Goal: Information Seeking & Learning: Learn about a topic

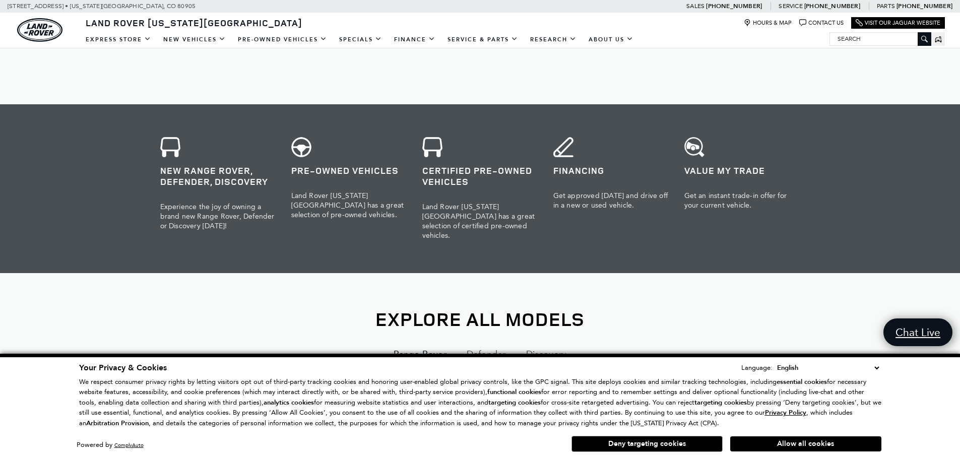
scroll to position [958, 0]
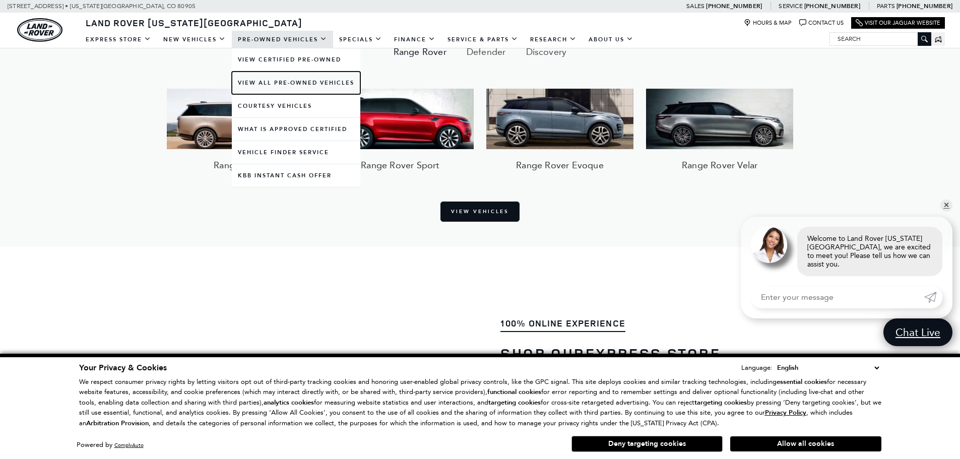
click at [294, 82] on link "View All Pre-Owned Vehicles" at bounding box center [296, 83] width 129 height 23
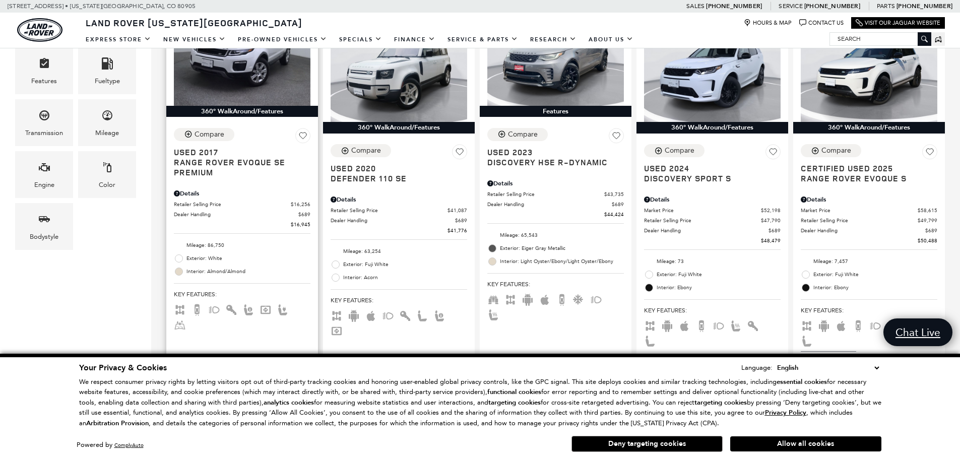
scroll to position [252, 0]
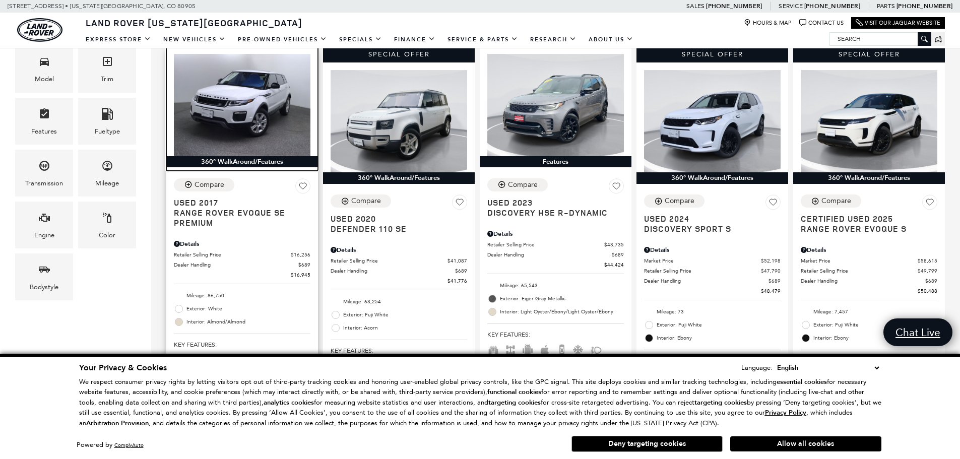
click at [227, 107] on img at bounding box center [242, 105] width 137 height 102
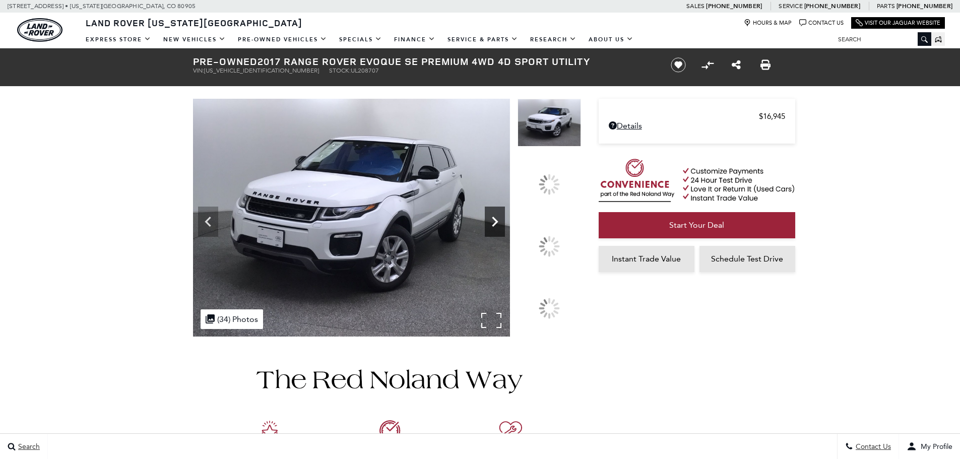
click at [505, 237] on div at bounding box center [495, 222] width 20 height 30
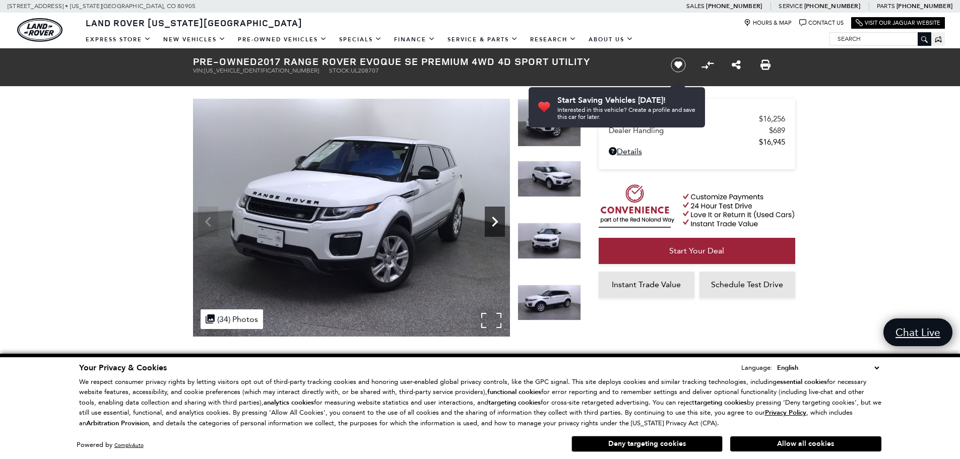
click at [491, 222] on icon "Next" at bounding box center [495, 222] width 20 height 20
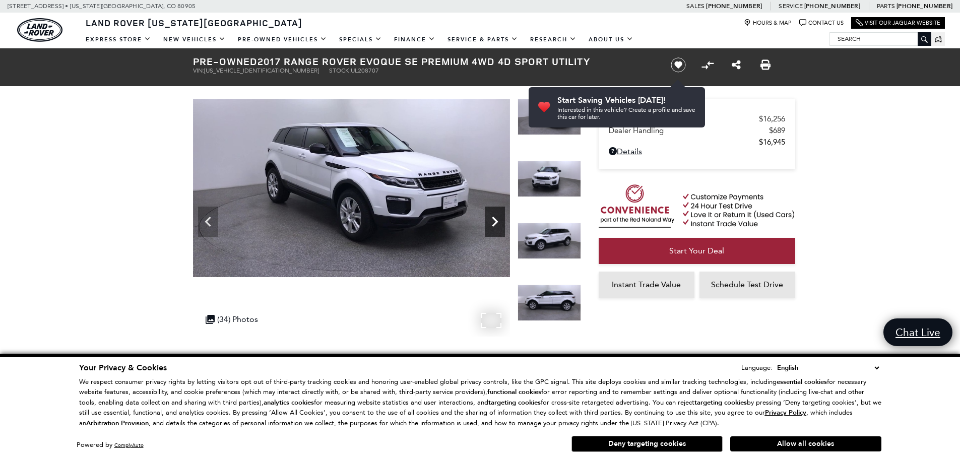
click at [494, 223] on icon "Next" at bounding box center [495, 222] width 20 height 20
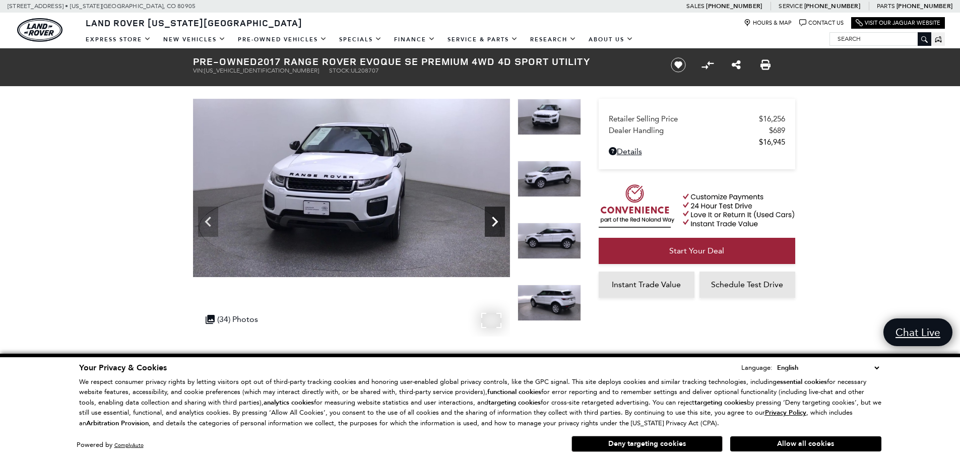
click at [494, 223] on icon "Next" at bounding box center [495, 222] width 20 height 20
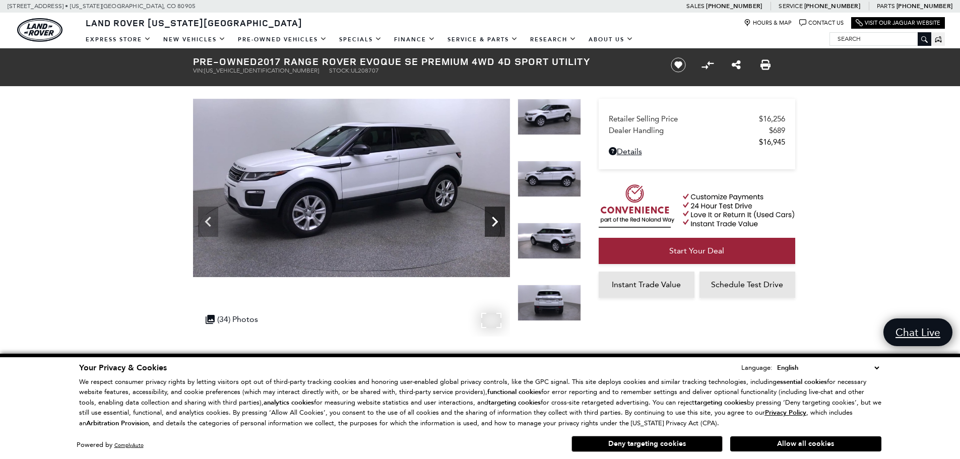
click at [496, 221] on icon "Next" at bounding box center [495, 222] width 6 height 10
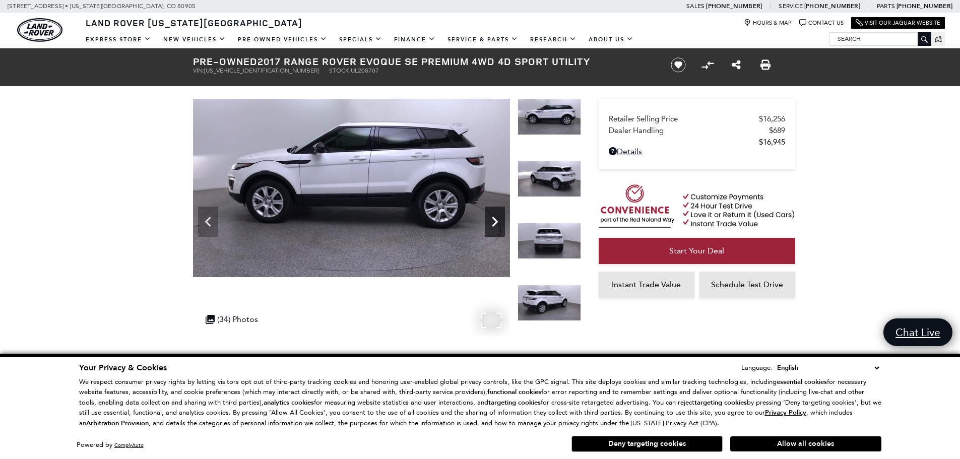
click at [496, 221] on icon "Next" at bounding box center [495, 222] width 6 height 10
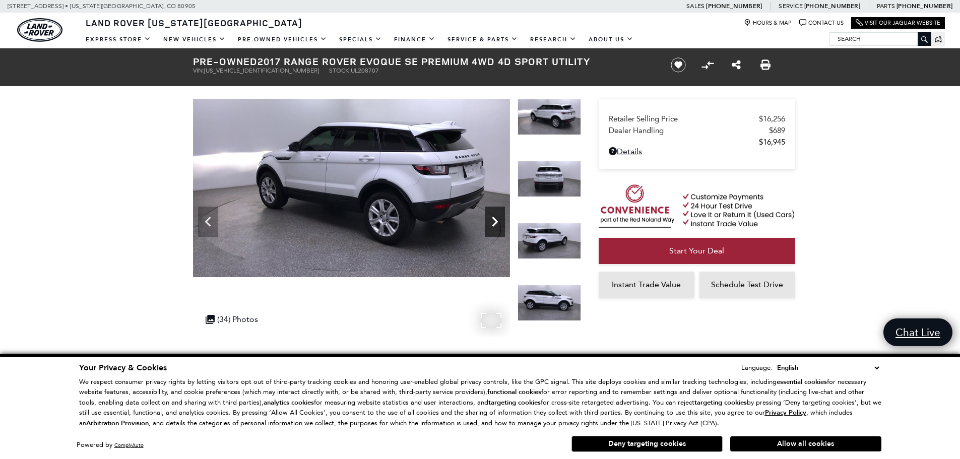
click at [496, 221] on icon "Next" at bounding box center [495, 222] width 6 height 10
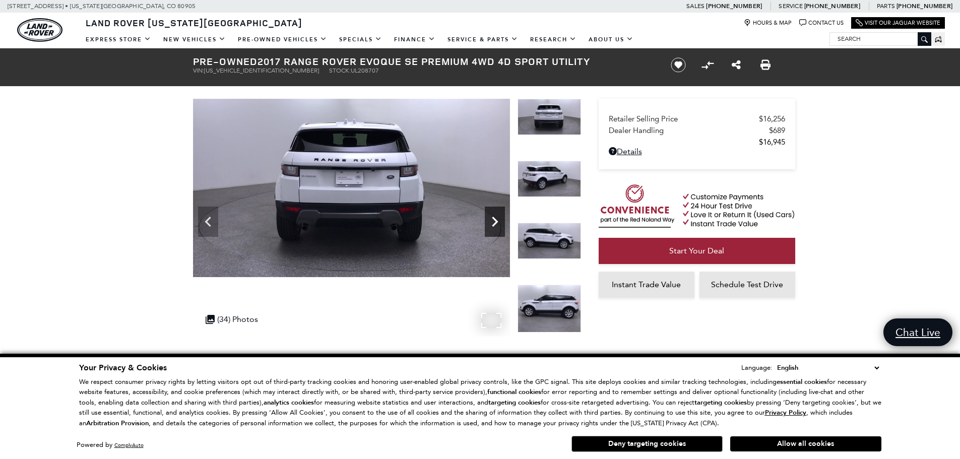
click at [496, 221] on icon "Next" at bounding box center [495, 222] width 6 height 10
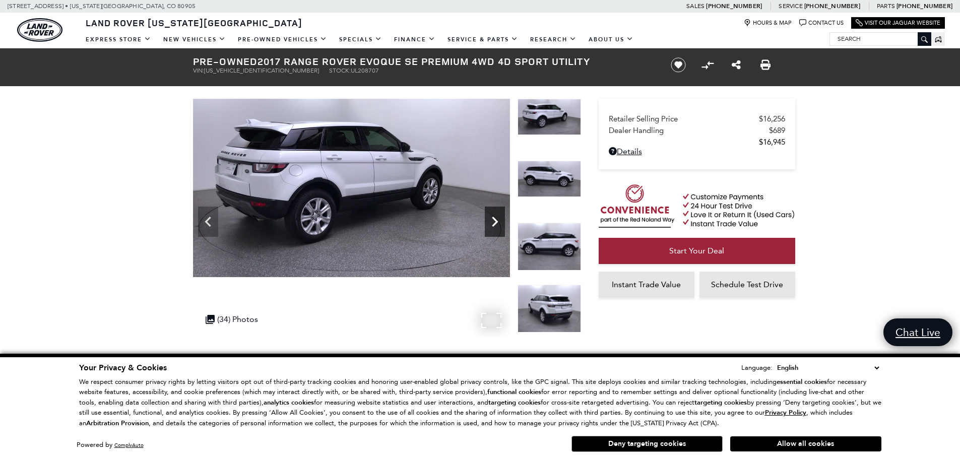
click at [496, 221] on icon "Next" at bounding box center [495, 222] width 6 height 10
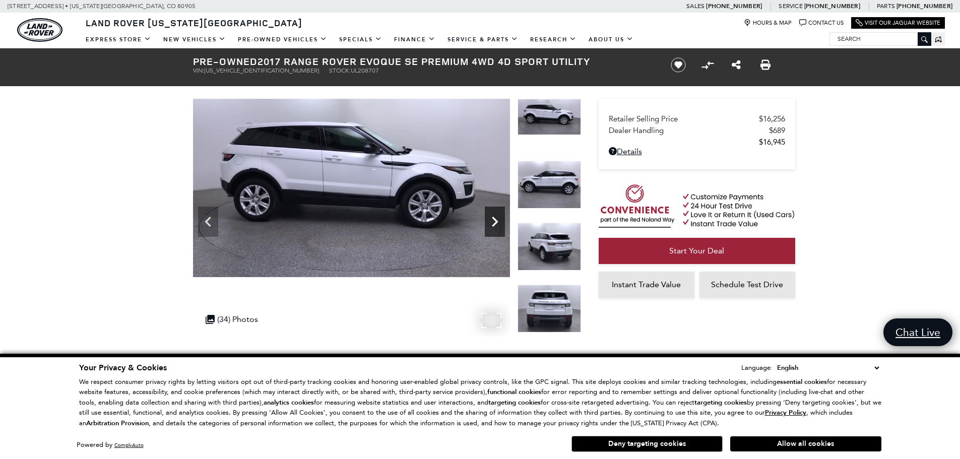
click at [496, 221] on icon "Next" at bounding box center [495, 222] width 6 height 10
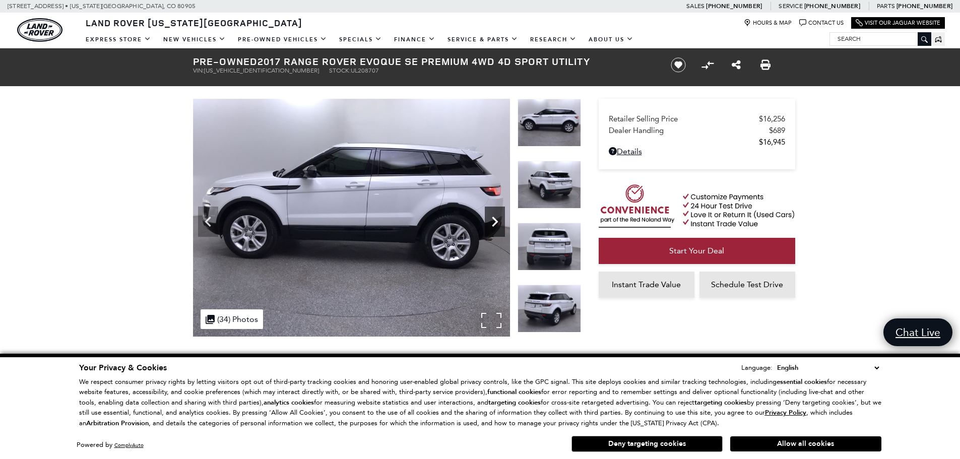
click at [496, 221] on icon "Next" at bounding box center [495, 222] width 6 height 10
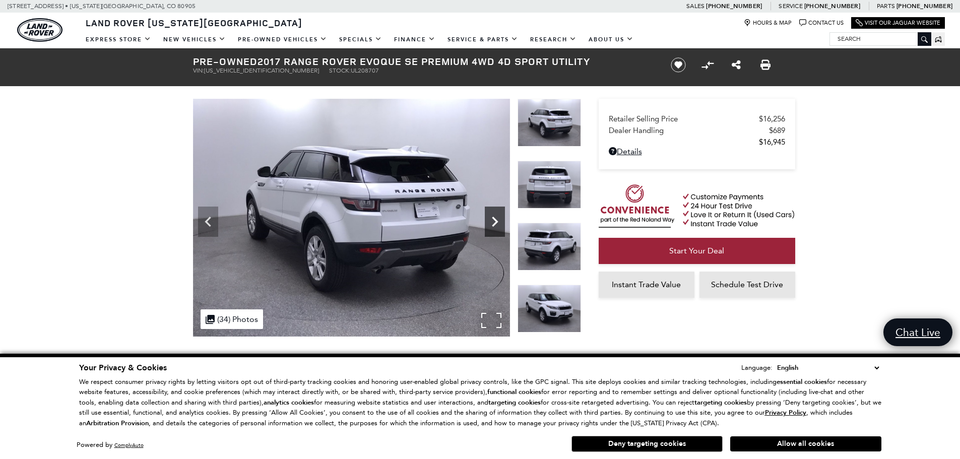
click at [496, 221] on icon "Next" at bounding box center [495, 222] width 6 height 10
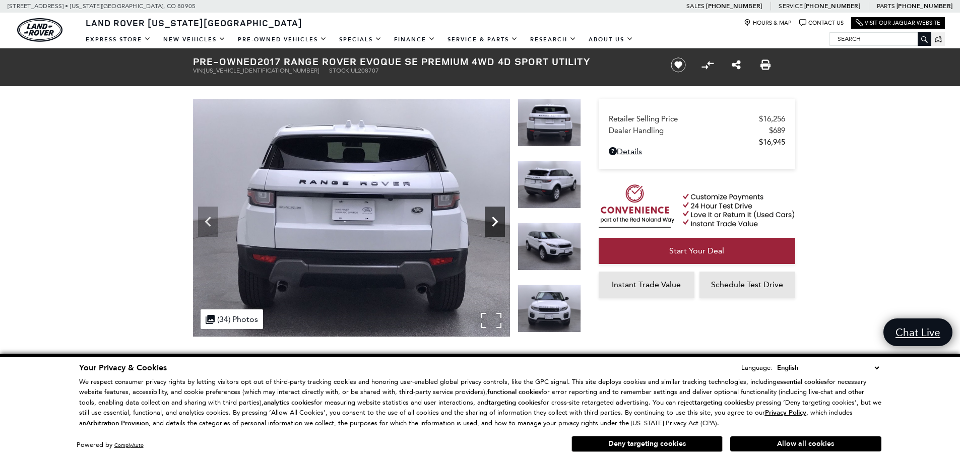
click at [496, 222] on icon "Next" at bounding box center [495, 222] width 6 height 10
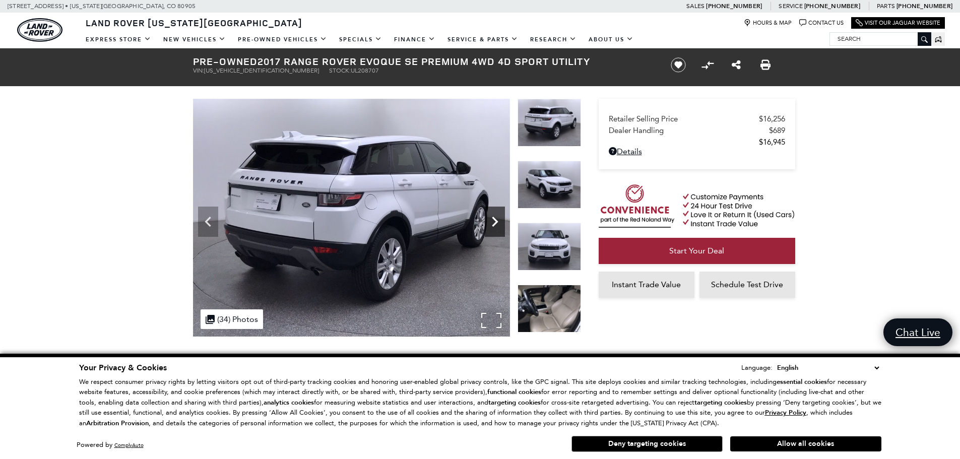
click at [496, 222] on icon "Next" at bounding box center [495, 222] width 6 height 10
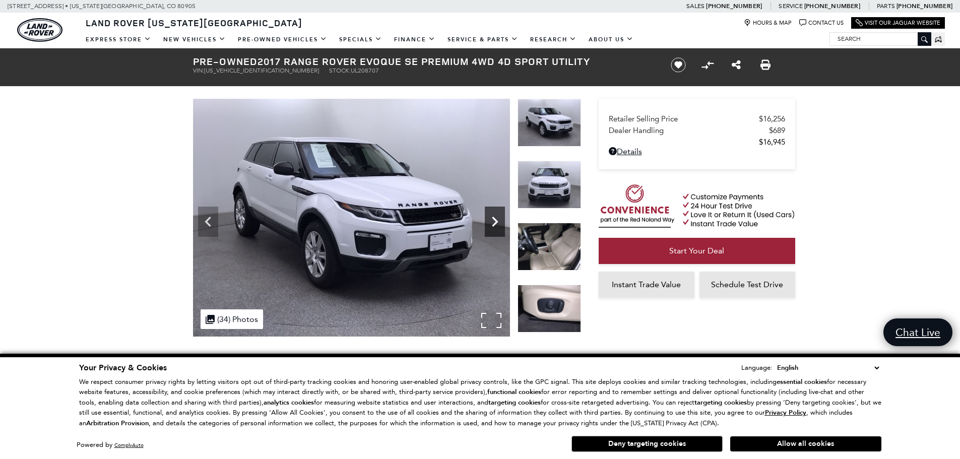
click at [496, 222] on icon "Next" at bounding box center [495, 222] width 6 height 10
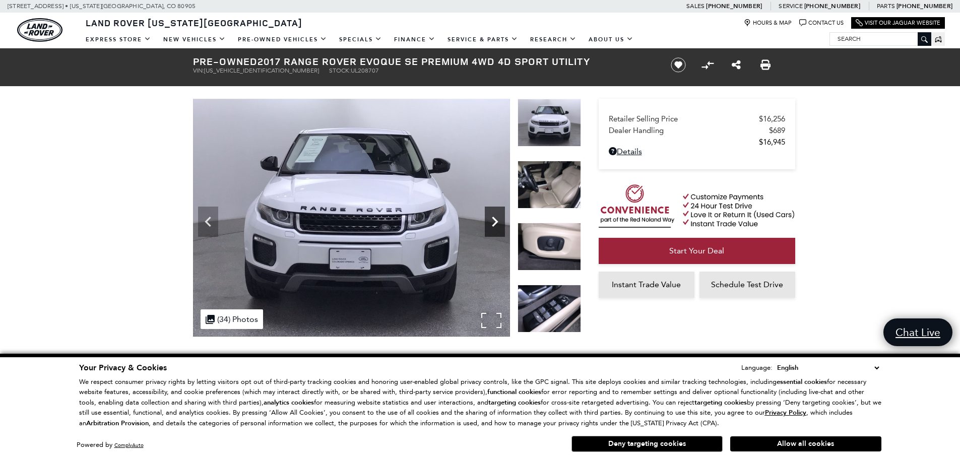
click at [496, 222] on icon "Next" at bounding box center [495, 222] width 6 height 10
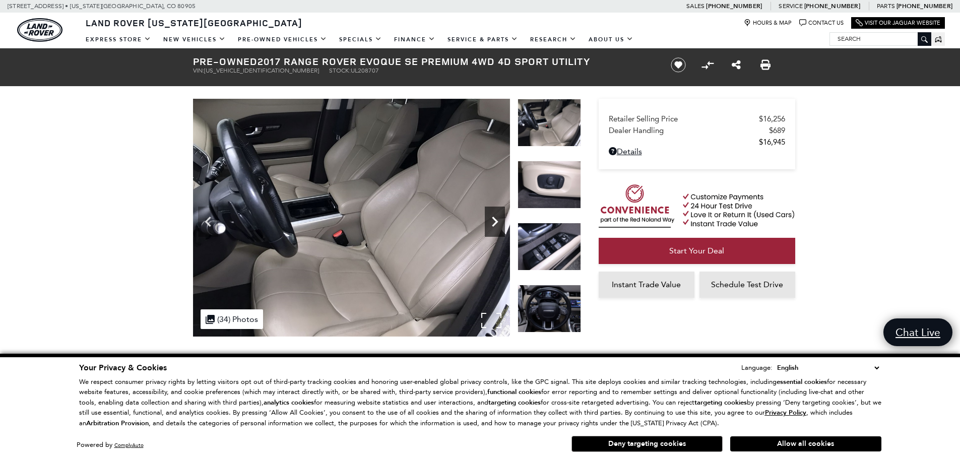
click at [496, 222] on icon "Next" at bounding box center [495, 222] width 6 height 10
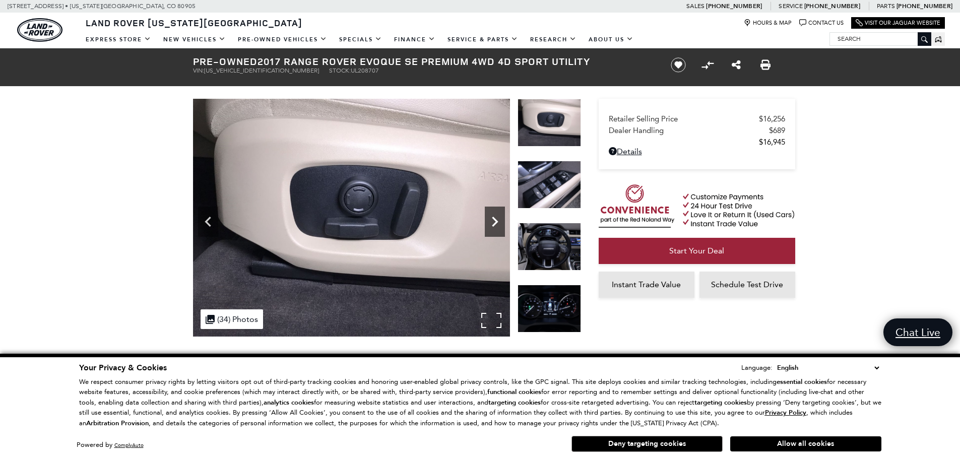
click at [496, 222] on icon "Next" at bounding box center [495, 222] width 6 height 10
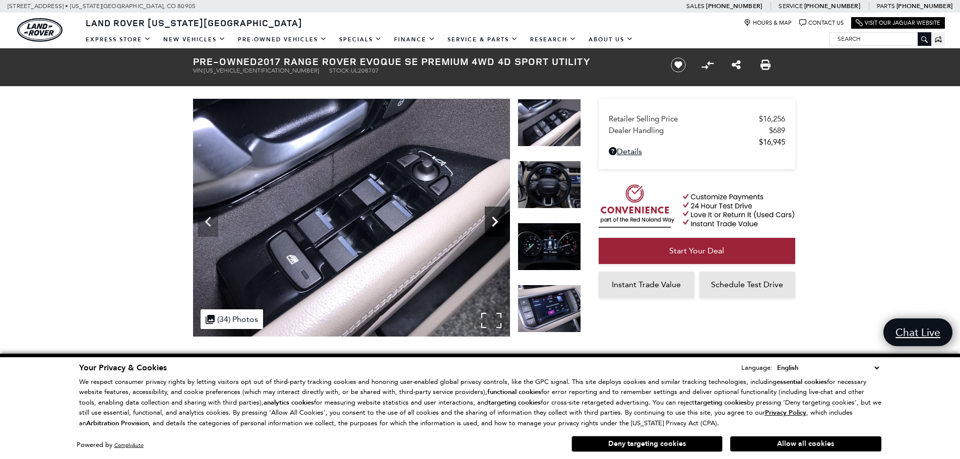
click at [496, 222] on icon "Next" at bounding box center [495, 222] width 6 height 10
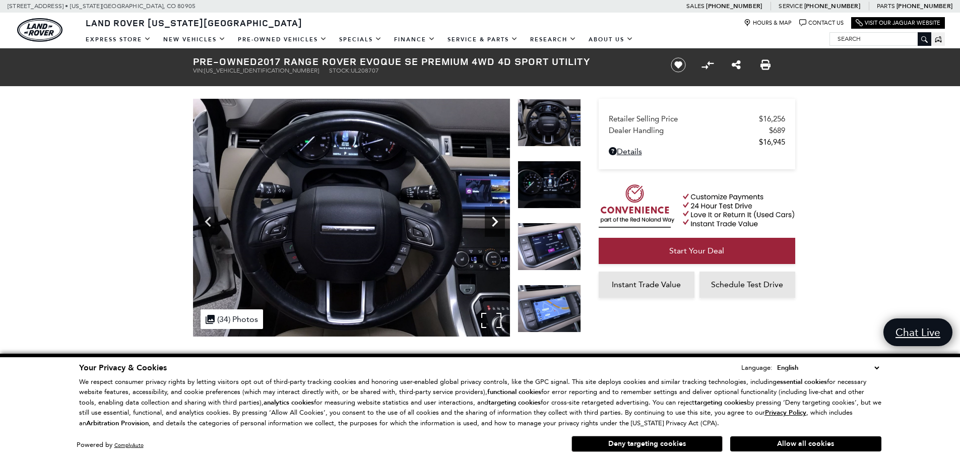
click at [496, 222] on icon "Next" at bounding box center [495, 222] width 6 height 10
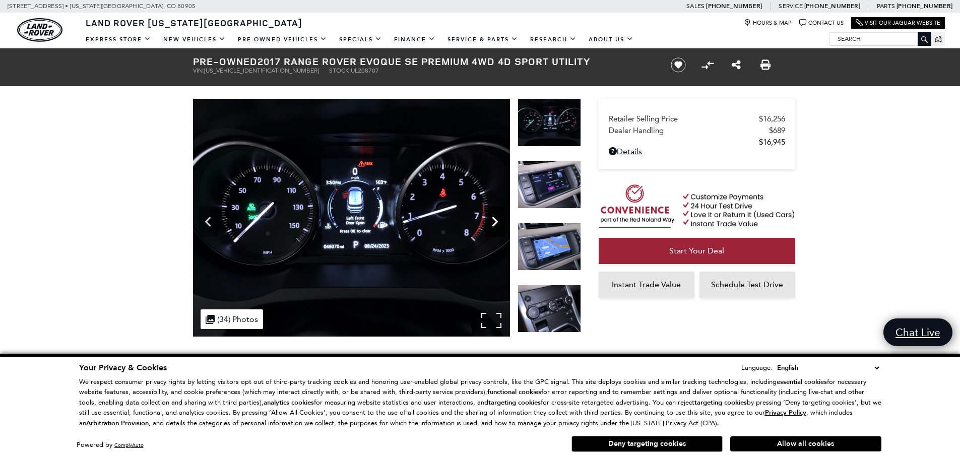
click at [496, 222] on icon "Next" at bounding box center [495, 222] width 6 height 10
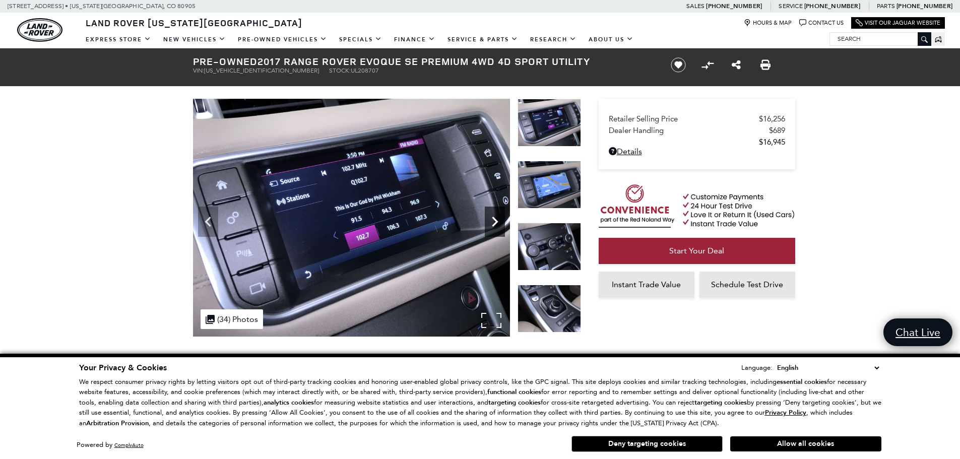
click at [496, 219] on icon "Next" at bounding box center [495, 222] width 6 height 10
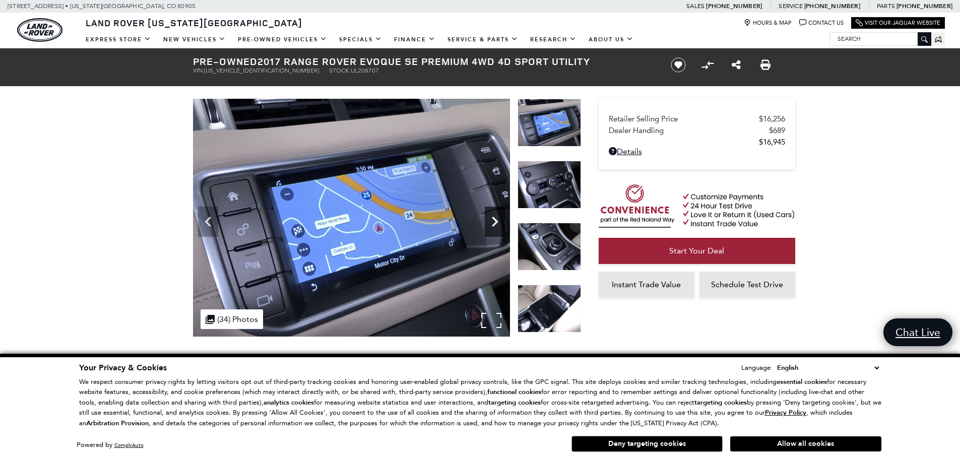
click at [496, 219] on icon "Next" at bounding box center [495, 222] width 6 height 10
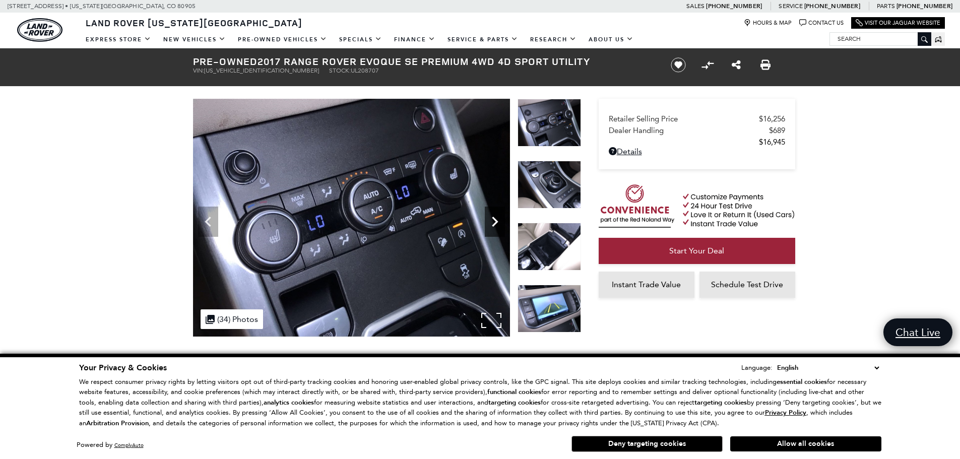
click at [498, 226] on icon "Next" at bounding box center [495, 222] width 20 height 20
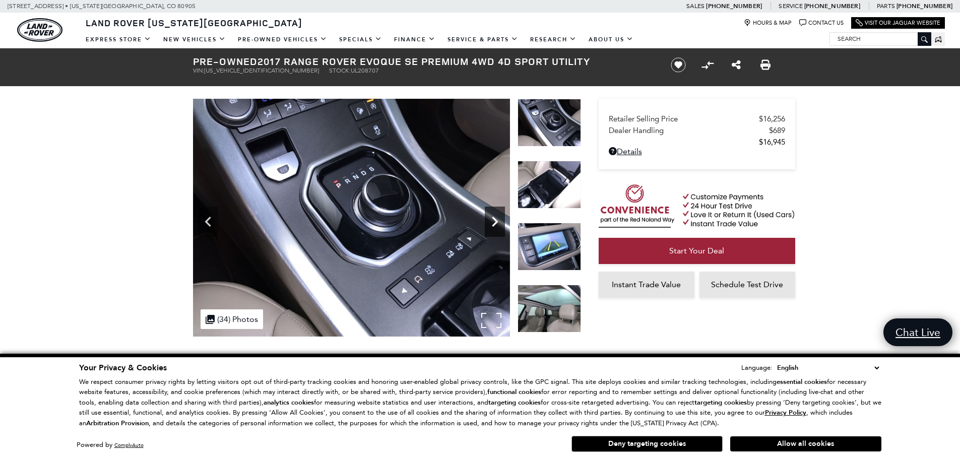
click at [494, 231] on icon "Next" at bounding box center [495, 222] width 20 height 20
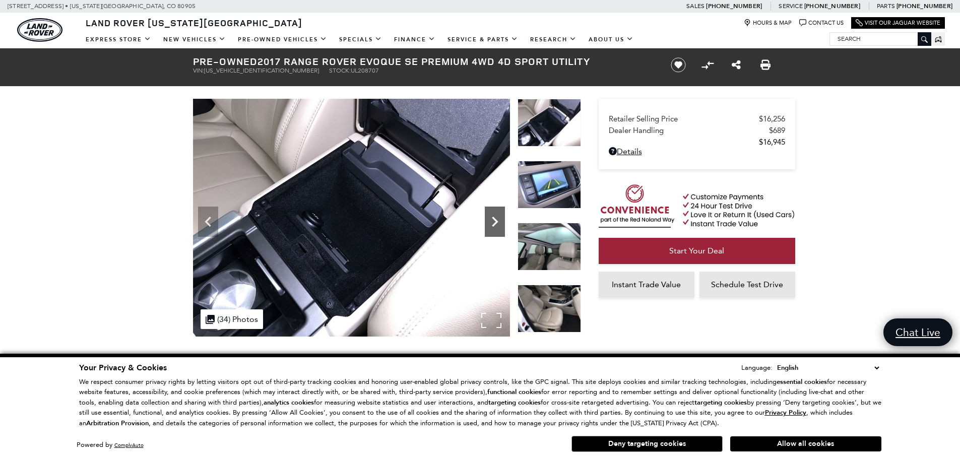
click at [494, 231] on icon "Next" at bounding box center [495, 222] width 20 height 20
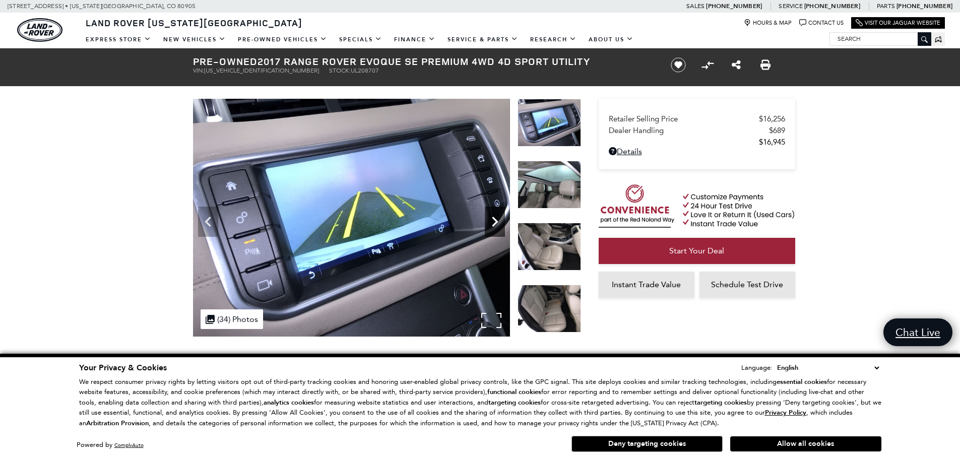
click at [494, 231] on icon "Next" at bounding box center [495, 222] width 20 height 20
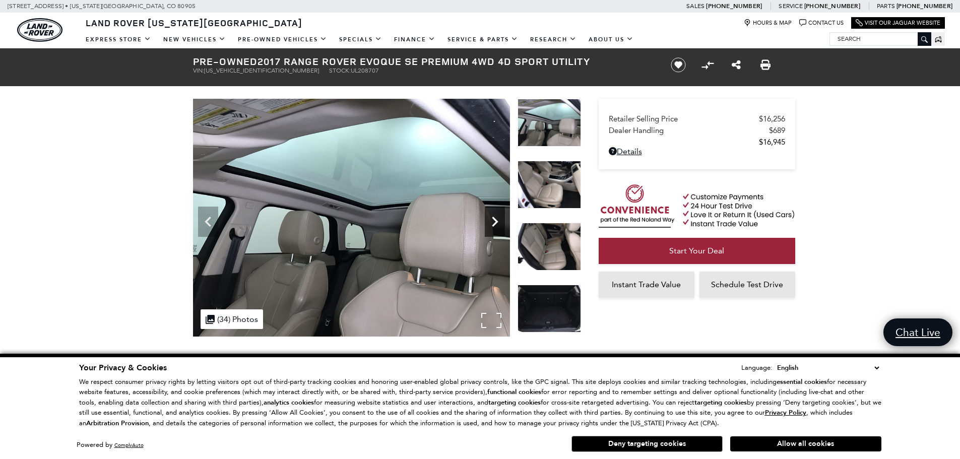
click at [493, 231] on icon "Next" at bounding box center [495, 222] width 20 height 20
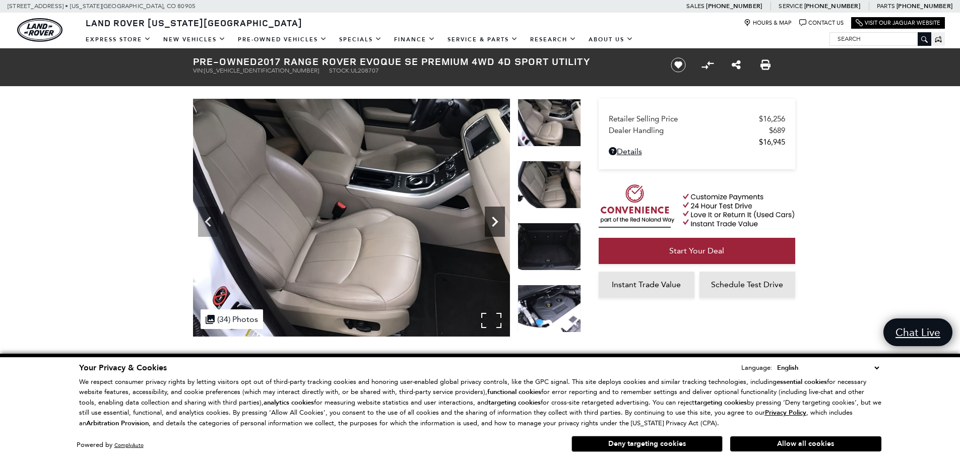
click at [493, 231] on icon "Next" at bounding box center [495, 222] width 20 height 20
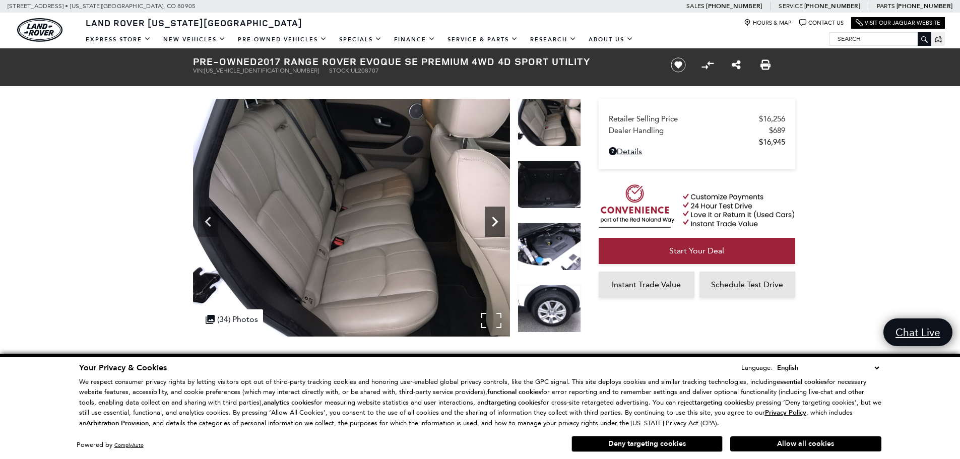
click at [493, 231] on icon "Next" at bounding box center [495, 222] width 20 height 20
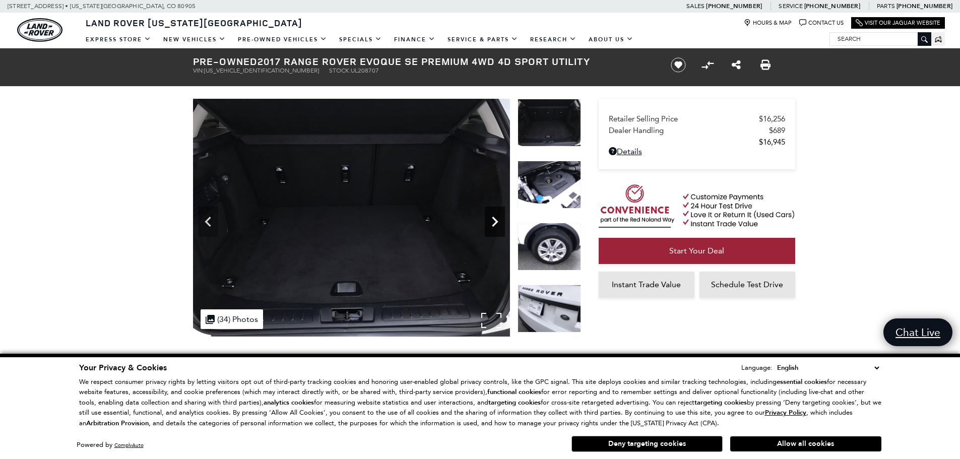
click at [493, 231] on icon "Next" at bounding box center [495, 222] width 20 height 20
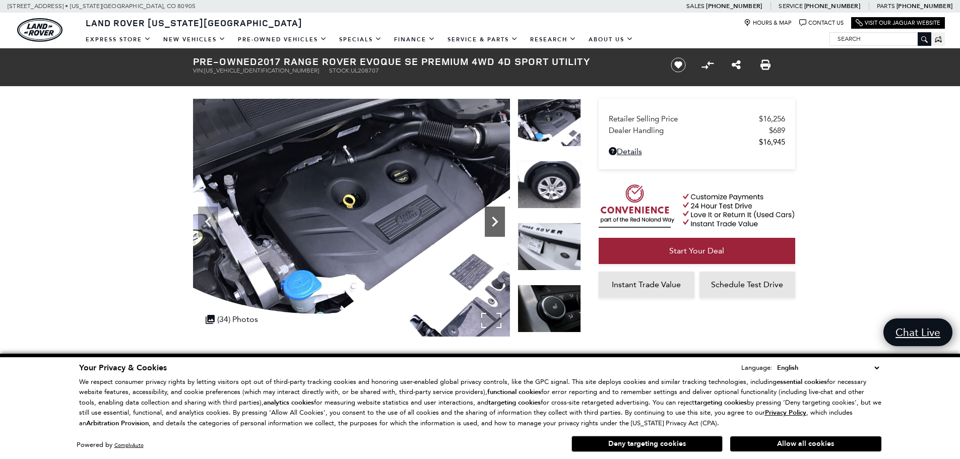
click at [493, 231] on icon "Next" at bounding box center [495, 222] width 20 height 20
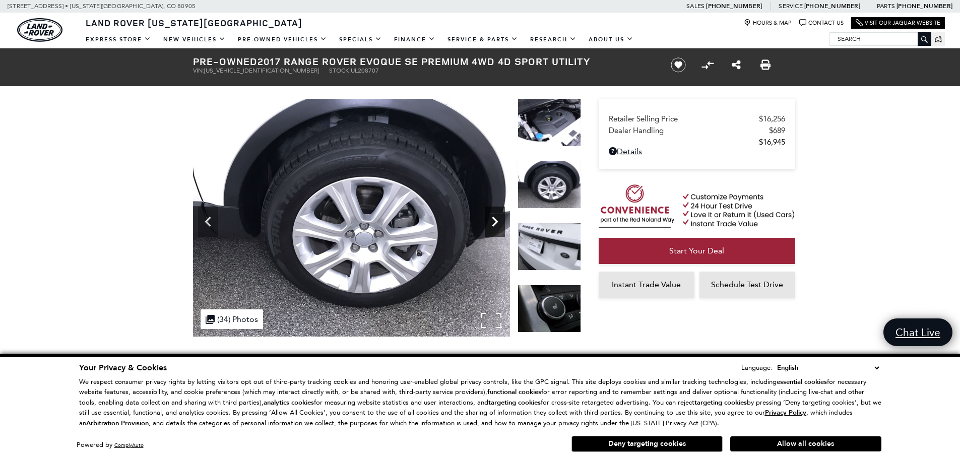
click at [493, 231] on icon "Next" at bounding box center [495, 222] width 20 height 20
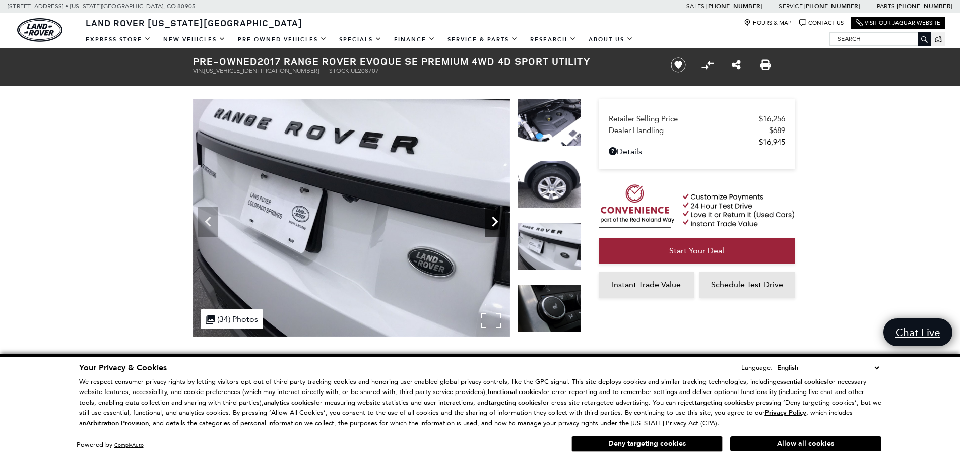
click at [493, 231] on icon "Next" at bounding box center [495, 222] width 20 height 20
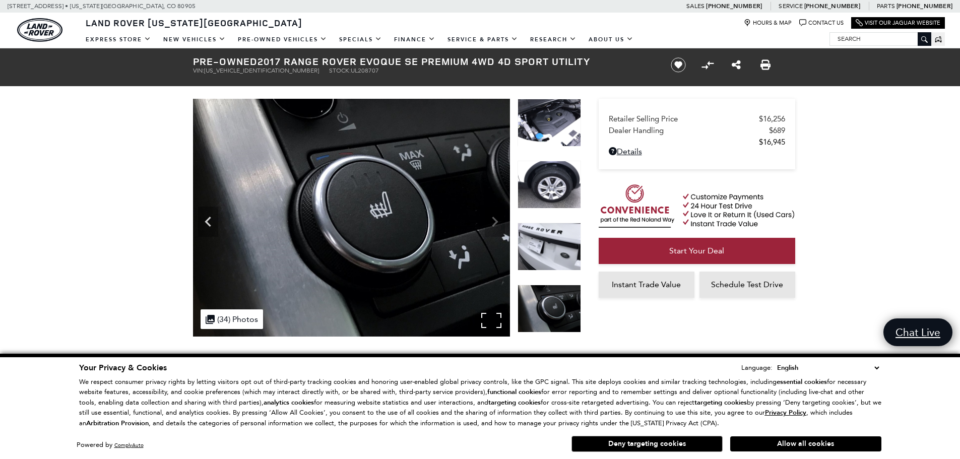
click at [493, 231] on img at bounding box center [351, 218] width 317 height 238
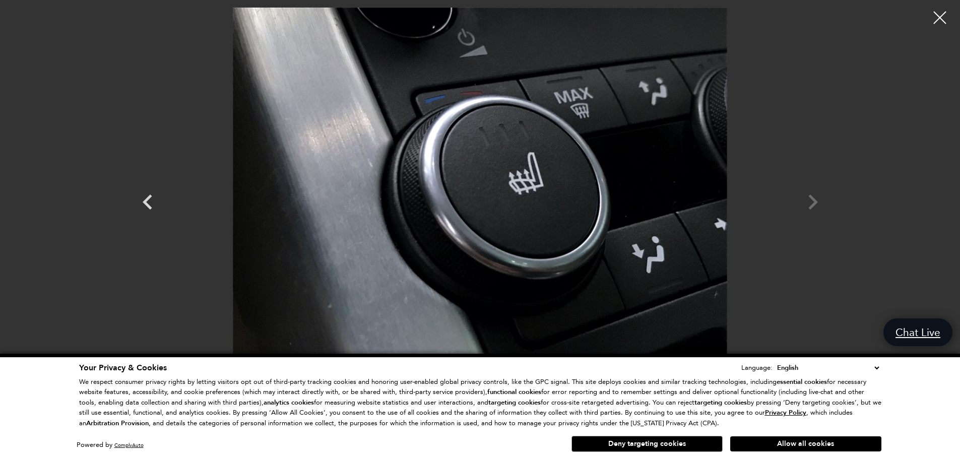
click at [807, 207] on div at bounding box center [481, 193] width 706 height 371
click at [814, 198] on div at bounding box center [481, 193] width 706 height 371
click at [945, 18] on div at bounding box center [940, 18] width 27 height 27
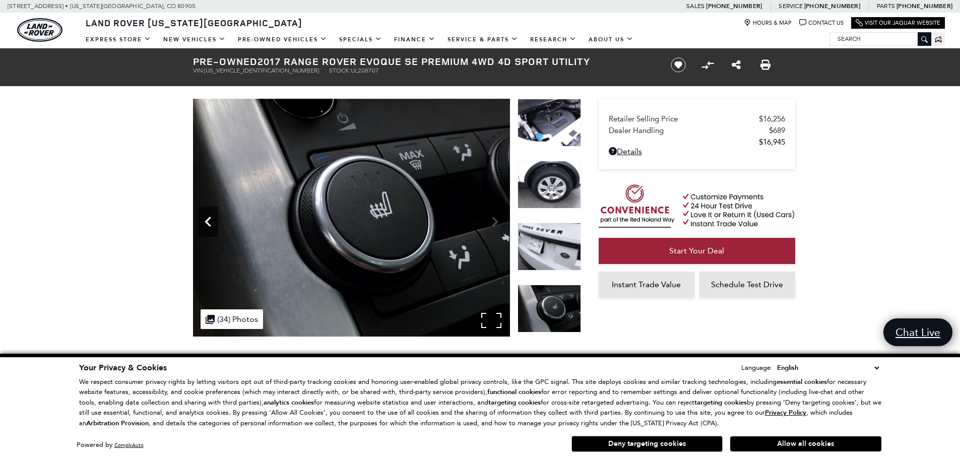
click at [207, 224] on icon "Previous" at bounding box center [208, 222] width 6 height 10
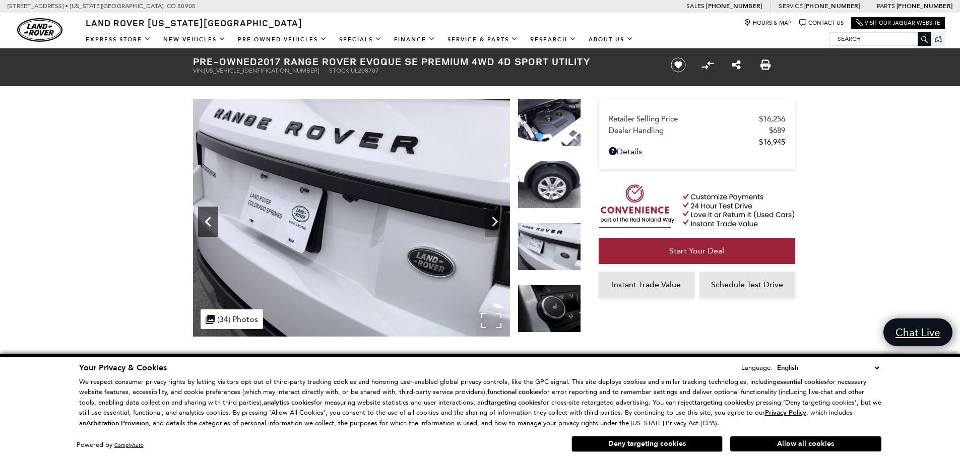
click at [207, 224] on icon "Previous" at bounding box center [208, 222] width 6 height 10
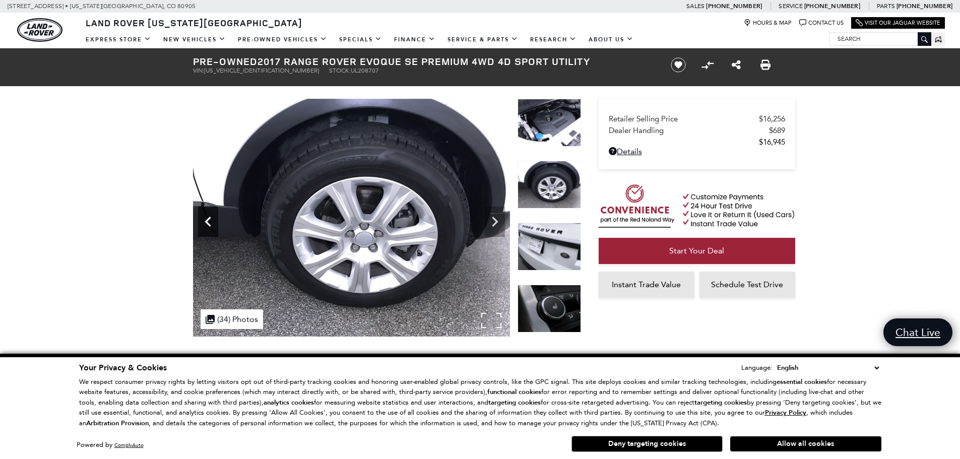
click at [207, 224] on icon "Previous" at bounding box center [208, 222] width 6 height 10
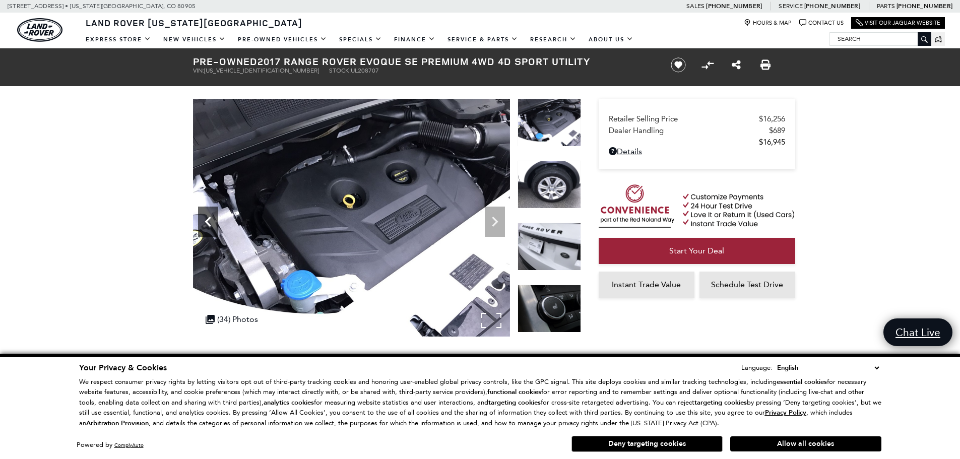
click at [207, 224] on icon "Previous" at bounding box center [208, 222] width 6 height 10
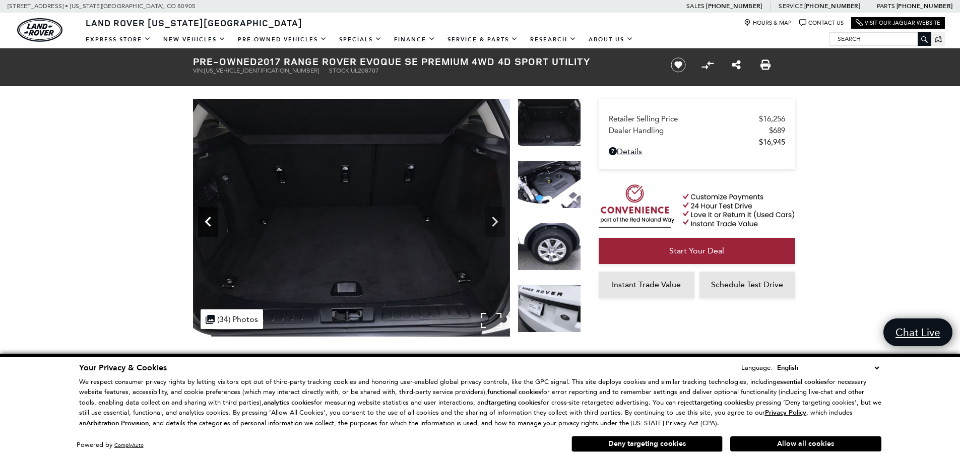
click at [207, 224] on icon "Previous" at bounding box center [208, 222] width 6 height 10
